Goal: Find specific page/section: Find specific page/section

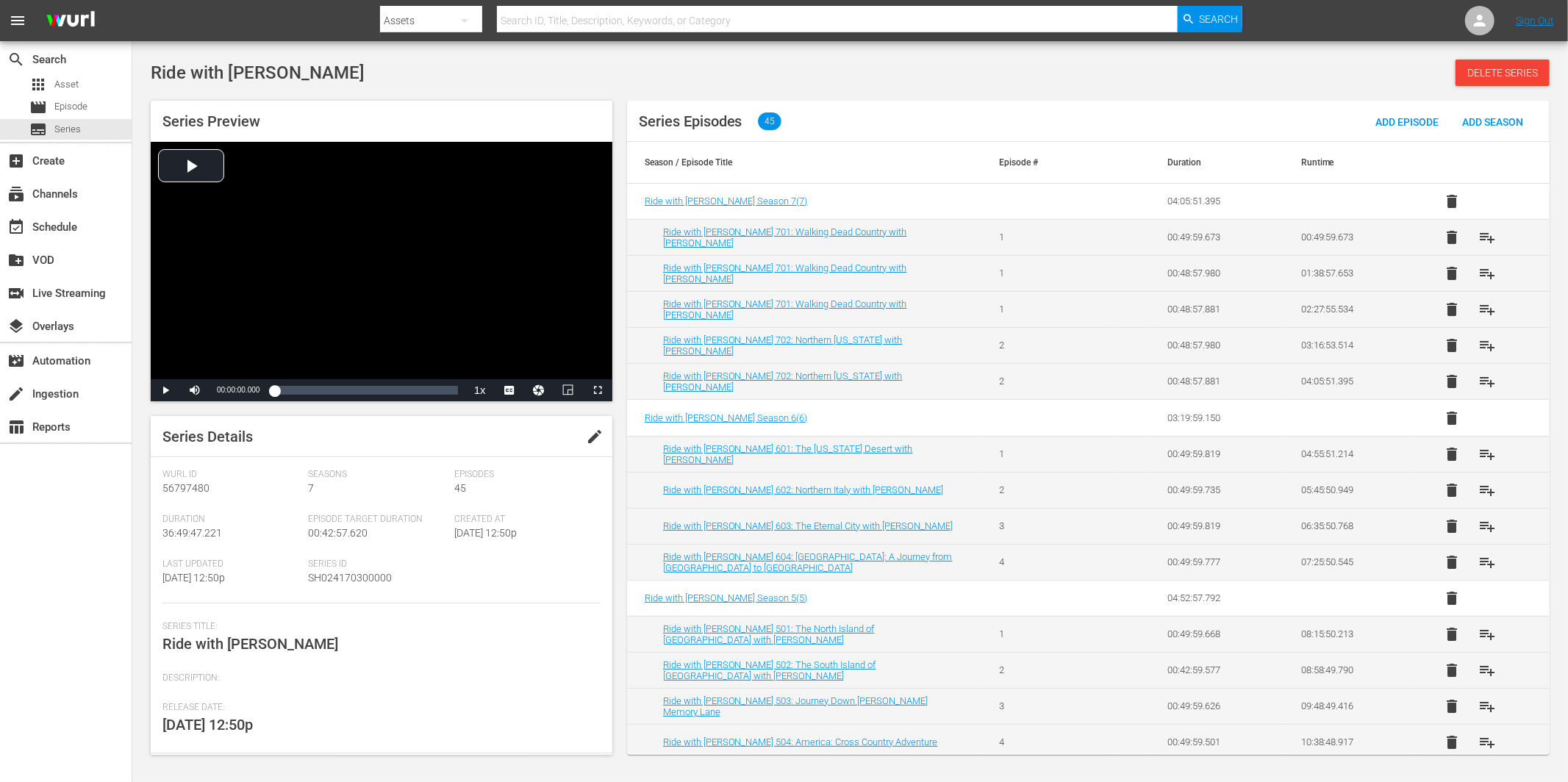
scroll to position [81, 0]
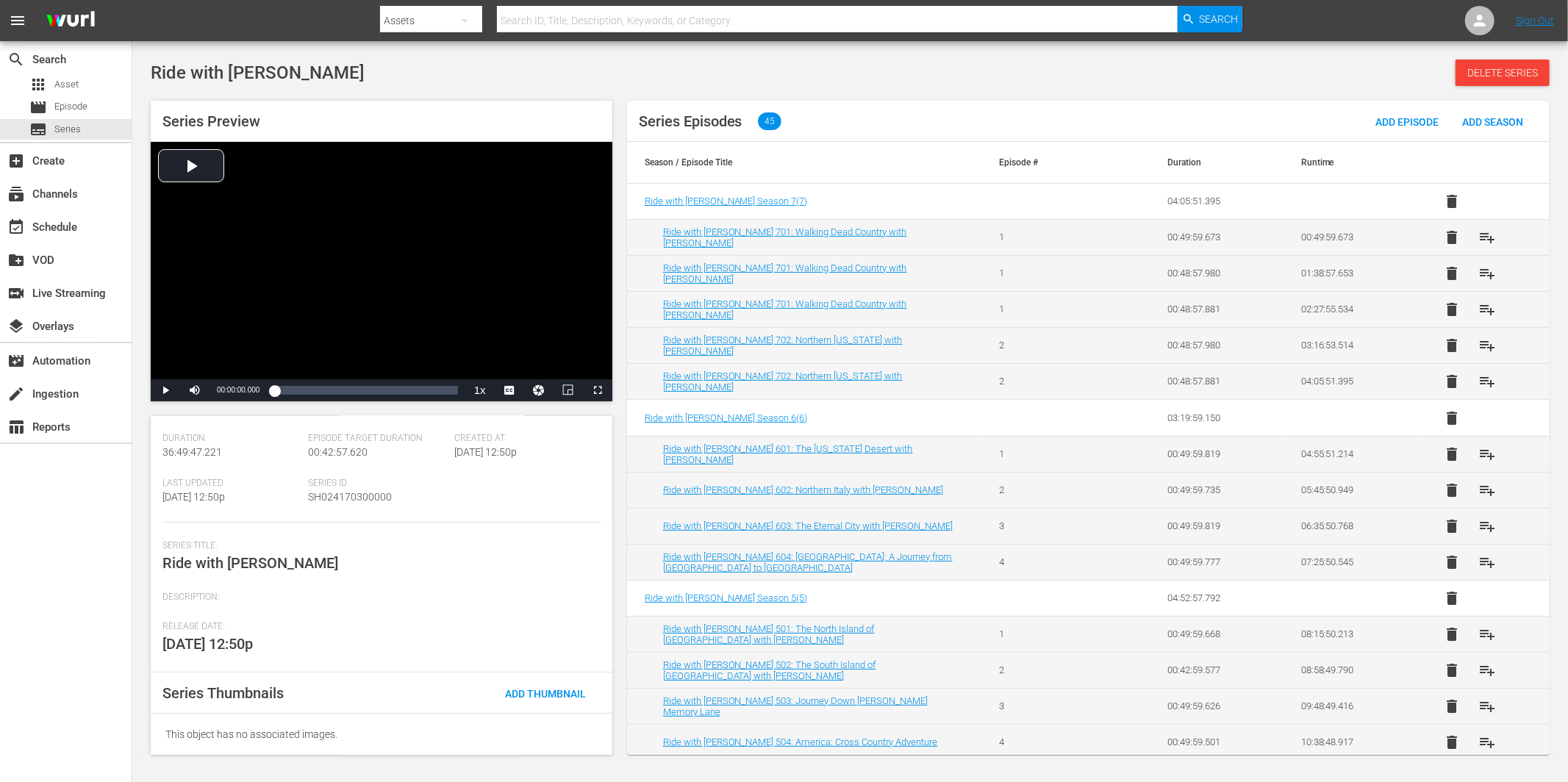
click at [554, 12] on input "text" at bounding box center [837, 20] width 680 height 35
paste input "AMCNVR0000005578"
type input "AMCNVR0000005578"
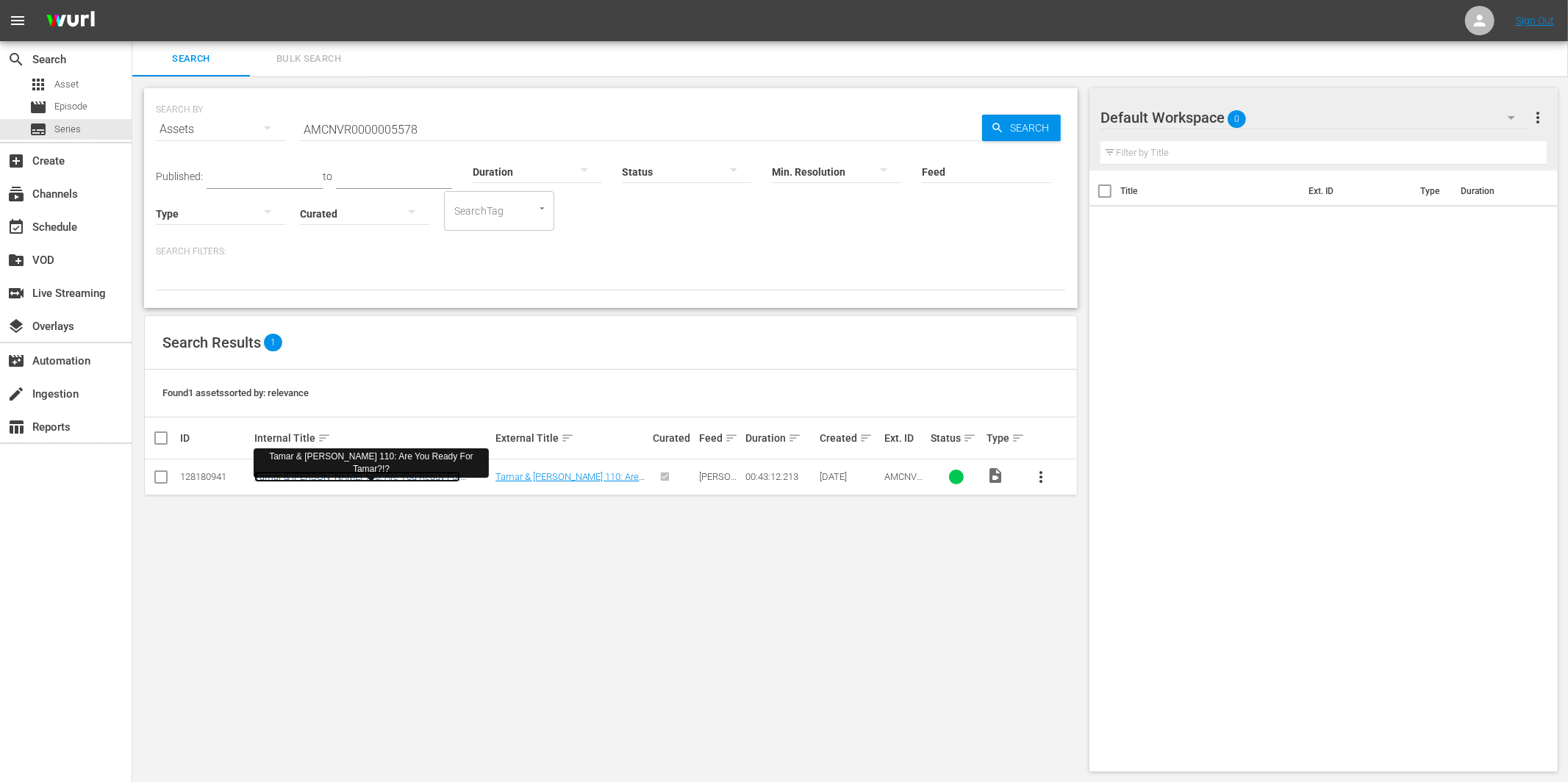
click at [317, 476] on link "Tamar & [PERSON_NAME] 110: Are You Ready For Tamar?!?" at bounding box center [357, 482] width 205 height 22
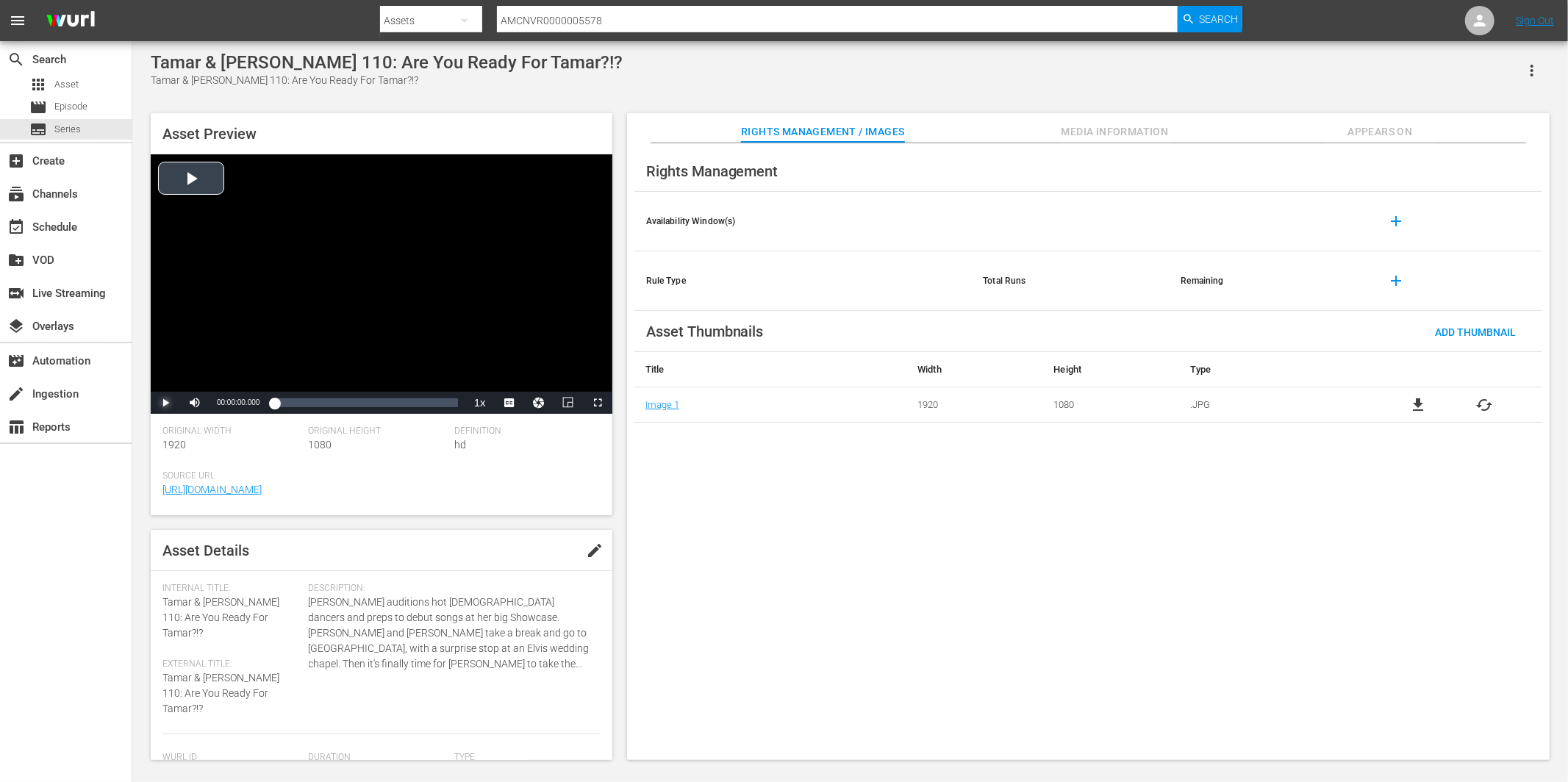
click at [166, 403] on span "Video Player" at bounding box center [166, 403] width 0 height 0
click at [397, 285] on div "Video Player" at bounding box center [381, 273] width 462 height 238
